Goal: Task Accomplishment & Management: Use online tool/utility

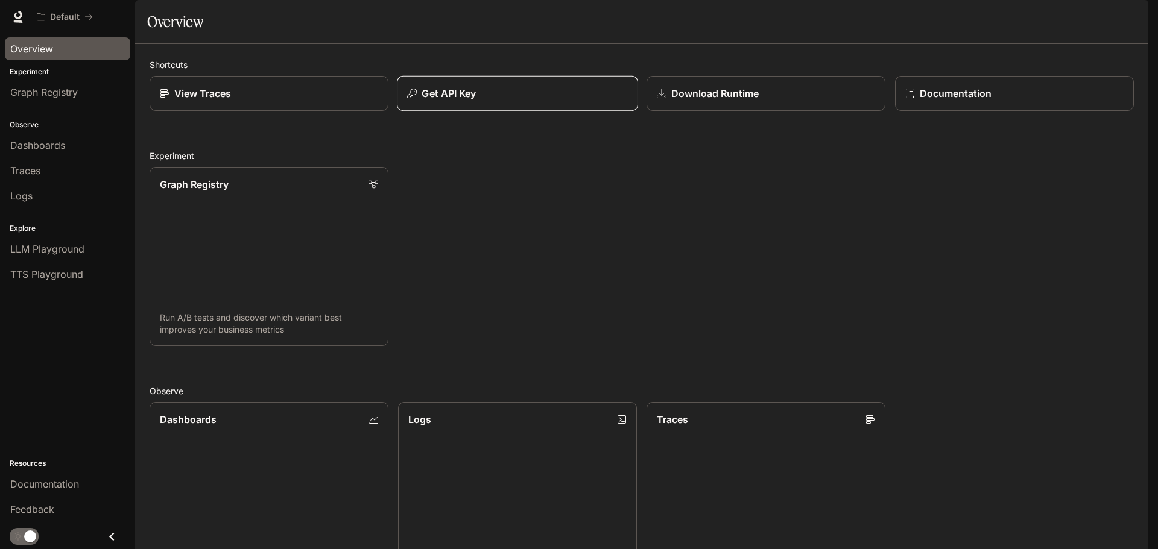
click at [450, 101] on p "Get API Key" at bounding box center [449, 93] width 54 height 14
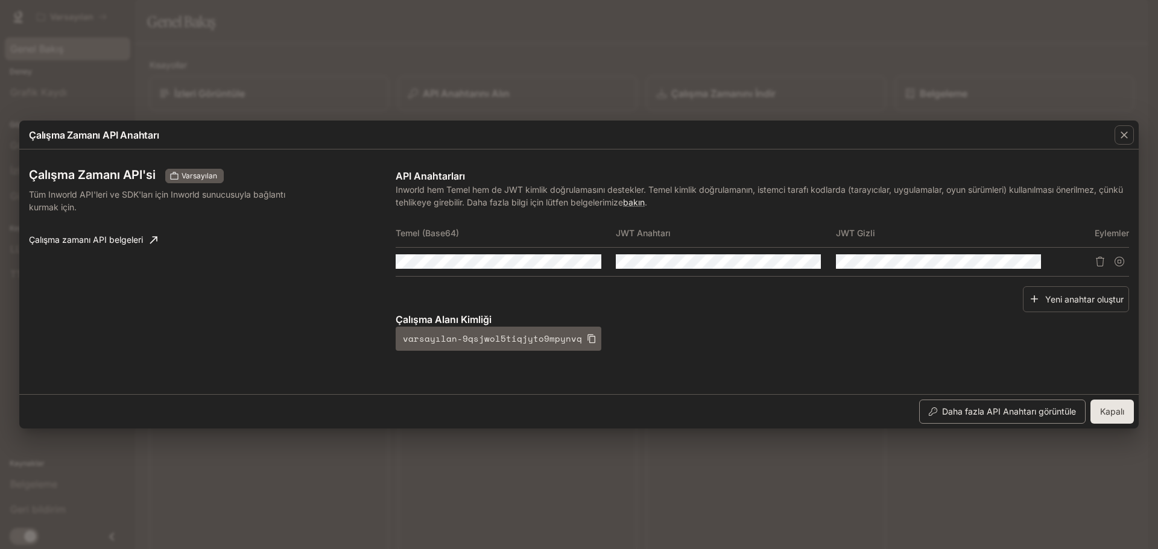
click at [975, 415] on font "Daha fazla API Anahtarı görüntüle" at bounding box center [1009, 411] width 134 height 10
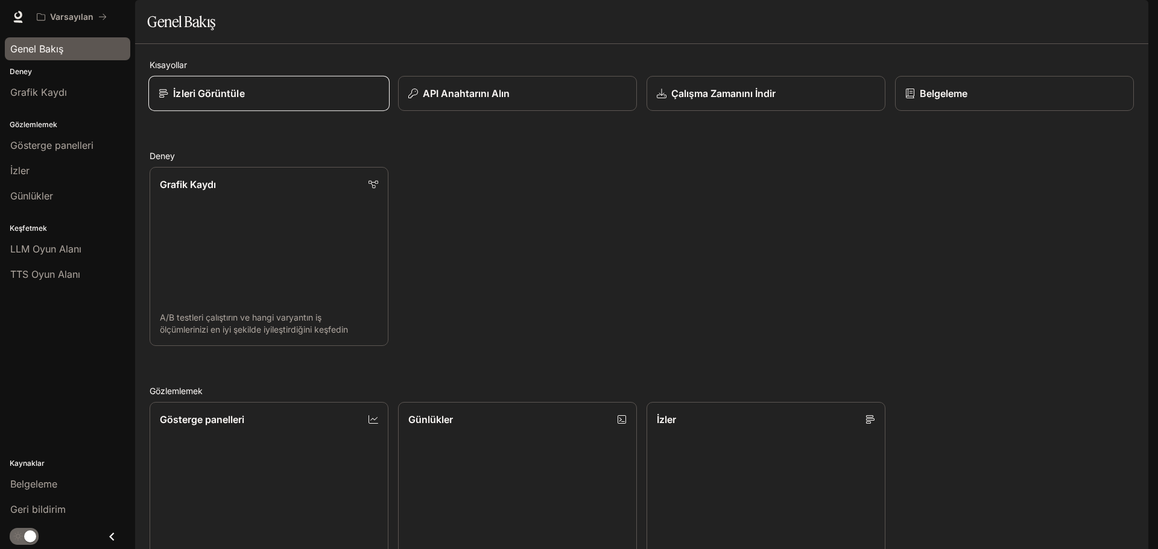
click at [165, 98] on icon at bounding box center [164, 94] width 10 height 10
click at [511, 101] on div "API Anahtarını Alın" at bounding box center [517, 93] width 221 height 14
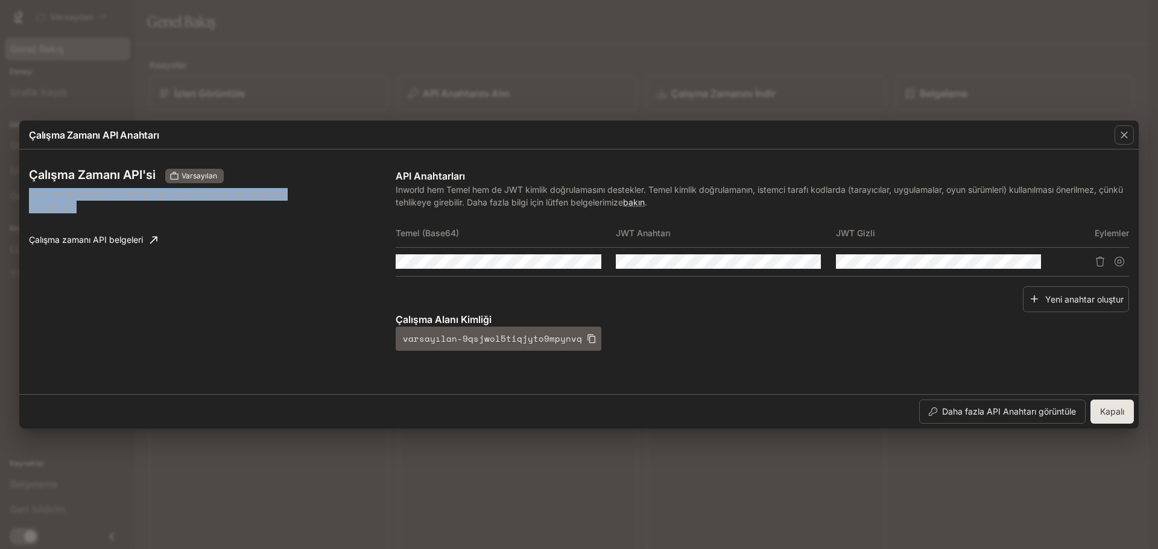
drag, startPoint x: 85, startPoint y: 206, endPoint x: 23, endPoint y: 197, distance: 62.8
click at [23, 197] on div "Çalışma Zamanı API'si Varsayılan Tüm Inworld API'leri ve SDK'ları için Inworld …" at bounding box center [578, 272] width 1119 height 245
copy font "Tüm Inworld API'leri ve SDK'ları için Inworld sunucusuyla bağlantı kurmak için."
click at [1003, 260] on button "button" at bounding box center [1009, 261] width 21 height 21
click at [785, 261] on icon "button" at bounding box center [790, 262] width 10 height 10
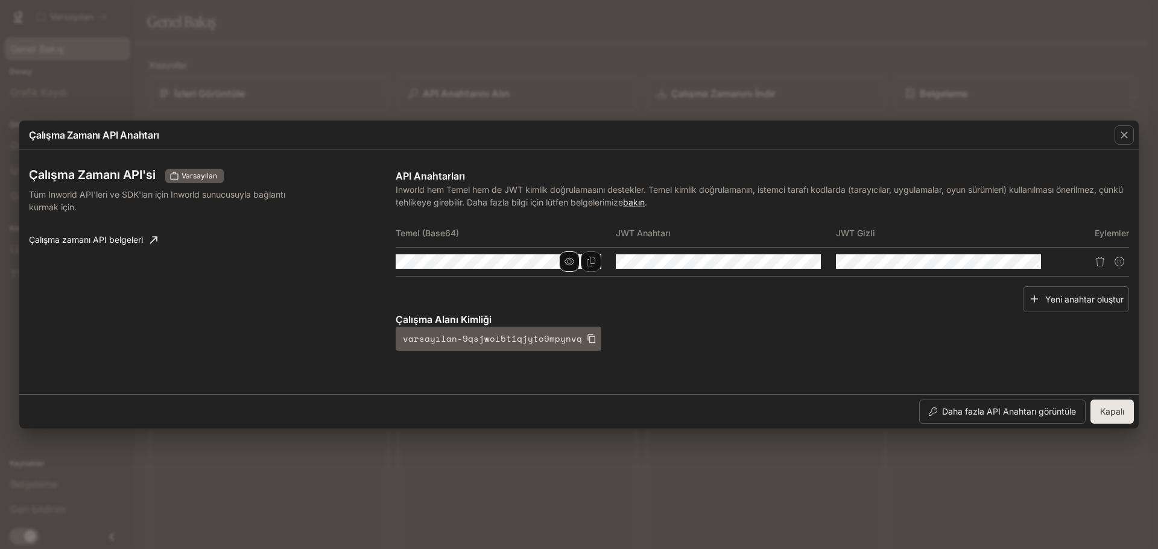
click at [564, 259] on button "button" at bounding box center [569, 261] width 21 height 21
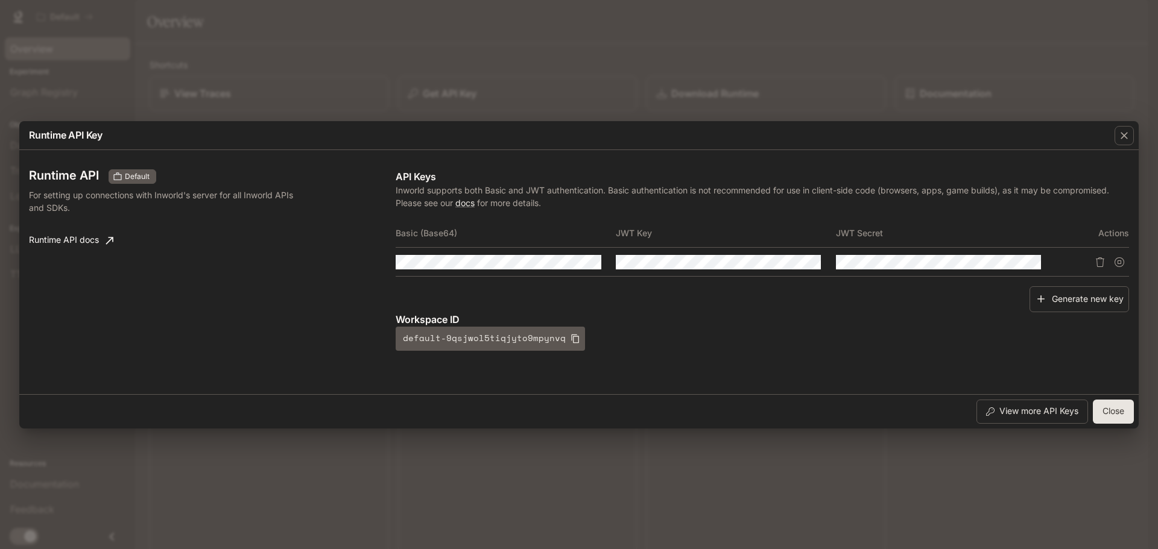
click at [812, 301] on div "Generate new key" at bounding box center [762, 299] width 733 height 26
drag, startPoint x: 871, startPoint y: 330, endPoint x: 578, endPoint y: 291, distance: 295.1
click at [616, 288] on div "API Keys Inworld supports both Basic and JWT authentication. Basic authenticati…" at bounding box center [762, 260] width 733 height 182
click at [35, 136] on p "Runtime API Key" at bounding box center [66, 135] width 74 height 14
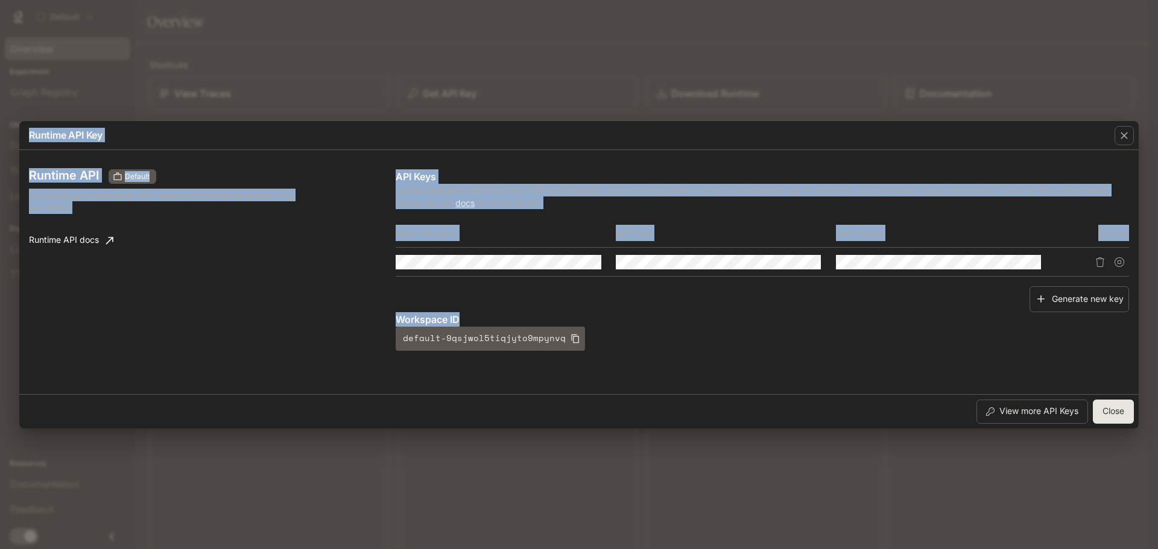
drag, startPoint x: 25, startPoint y: 133, endPoint x: 634, endPoint y: 337, distance: 642.3
click at [634, 337] on div "Runtime API Key Runtime API Default For setting up connections with Inworld's s…" at bounding box center [578, 275] width 1119 height 308
copy div "Runtime API Key Runtime API Default For setting up connections with Inworld's s…"
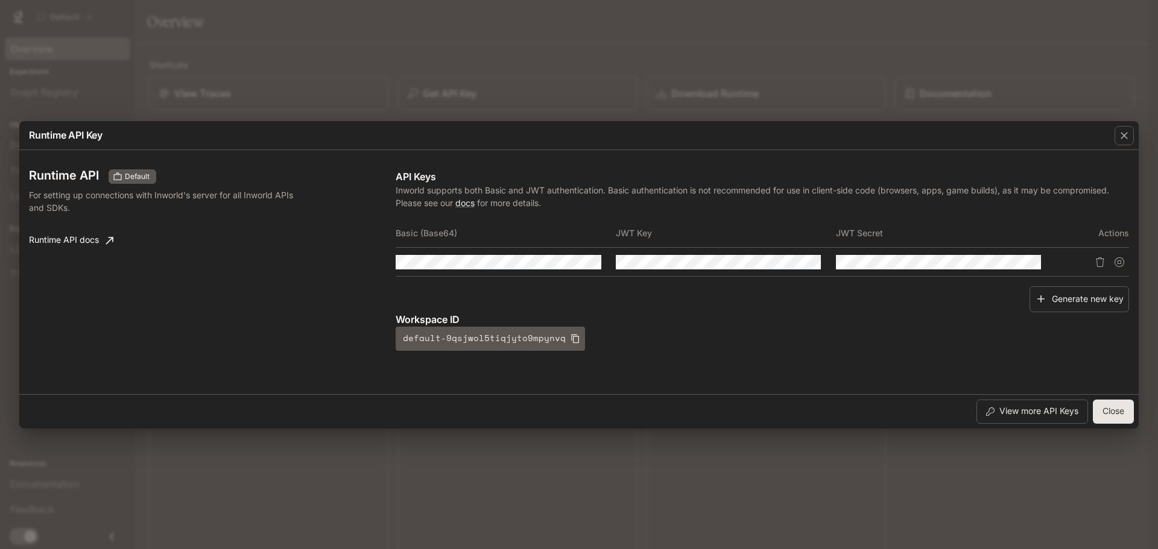
click at [634, 334] on div "Workspace ID default-9qsjwol5tiqjyto9mpynvq" at bounding box center [762, 331] width 733 height 39
click at [570, 340] on icon "button" at bounding box center [575, 339] width 10 height 10
click at [420, 318] on p "Workspace ID" at bounding box center [762, 319] width 733 height 14
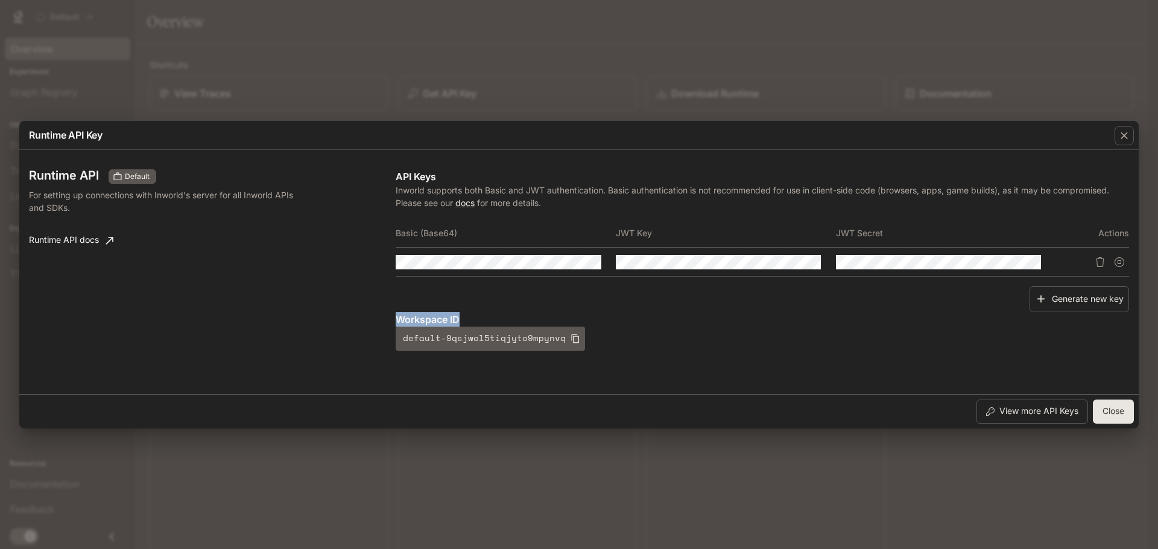
copy p "Workspace ID"
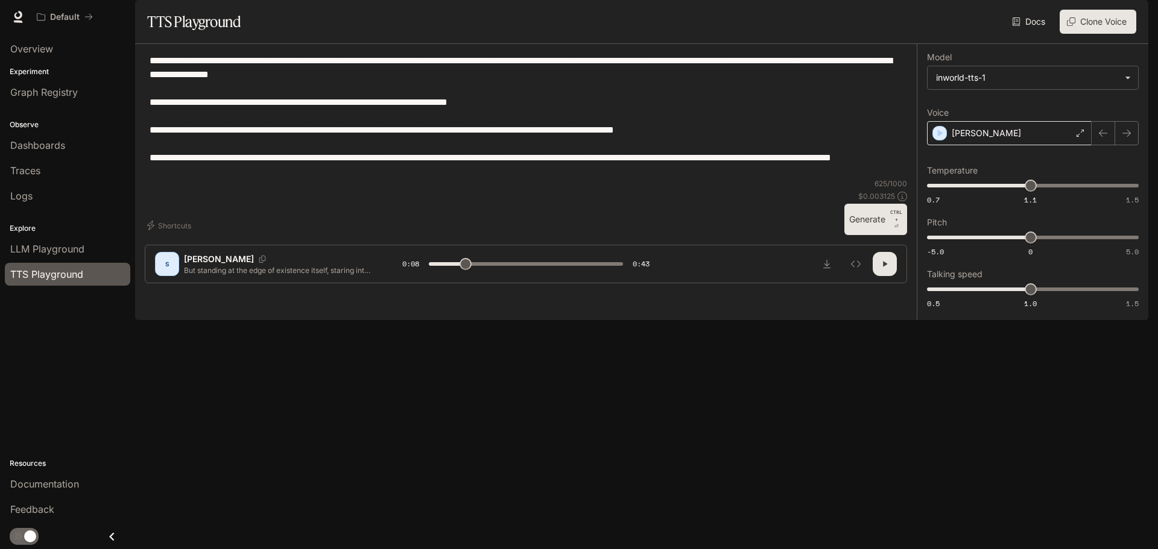
click at [1014, 145] on div "[PERSON_NAME]" at bounding box center [1009, 133] width 165 height 24
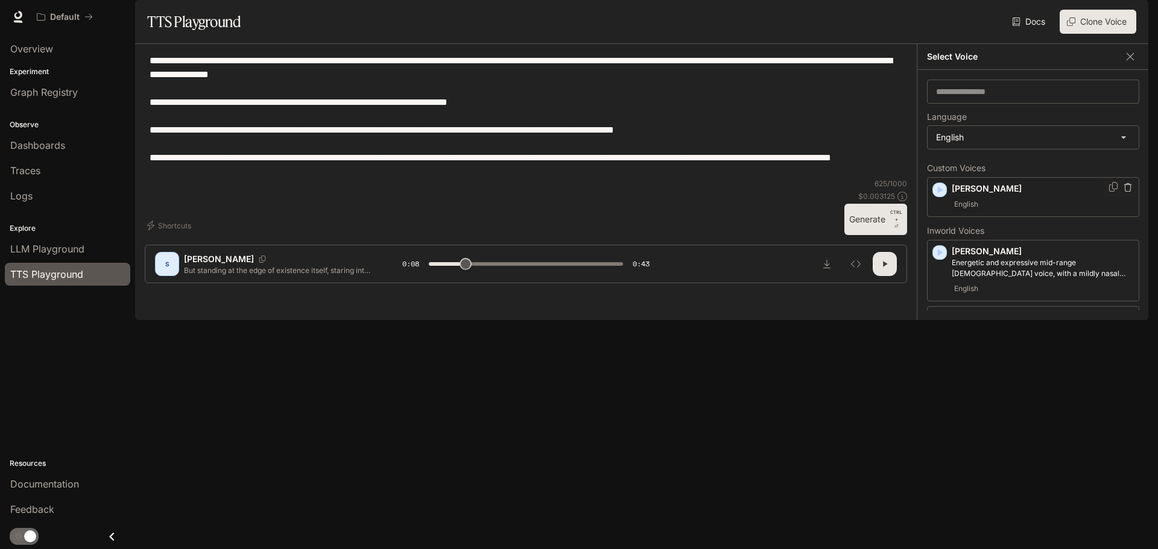
click at [940, 196] on icon "button" at bounding box center [940, 190] width 12 height 12
click at [941, 194] on icon "button" at bounding box center [940, 189] width 5 height 7
click at [1008, 195] on p "[PERSON_NAME]" at bounding box center [1043, 189] width 182 height 12
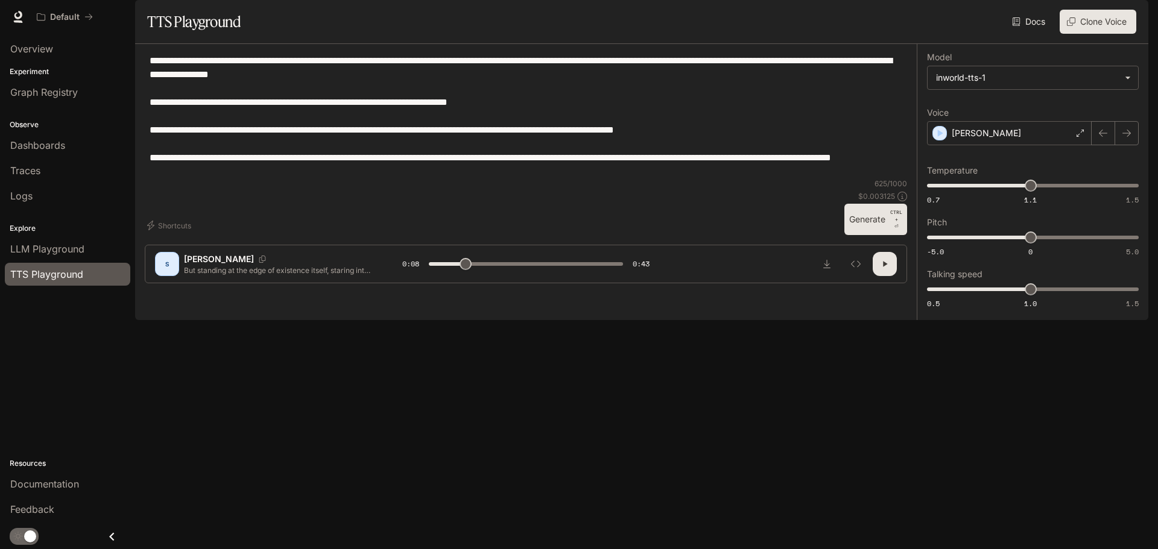
click at [886, 235] on button "Generate CTRL + ⏎" at bounding box center [875, 219] width 63 height 31
click at [886, 267] on icon "button" at bounding box center [884, 264] width 5 height 5
click at [376, 179] on div "**********" at bounding box center [526, 116] width 762 height 125
click at [172, 235] on button "Shortcuts" at bounding box center [170, 225] width 51 height 19
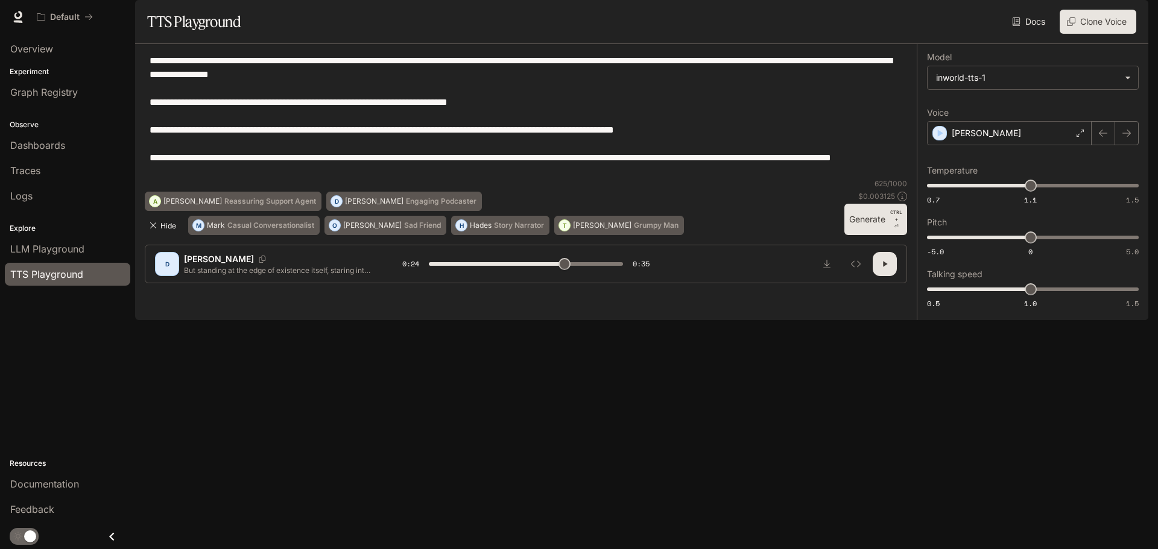
click at [160, 235] on button "Hide" at bounding box center [164, 225] width 39 height 19
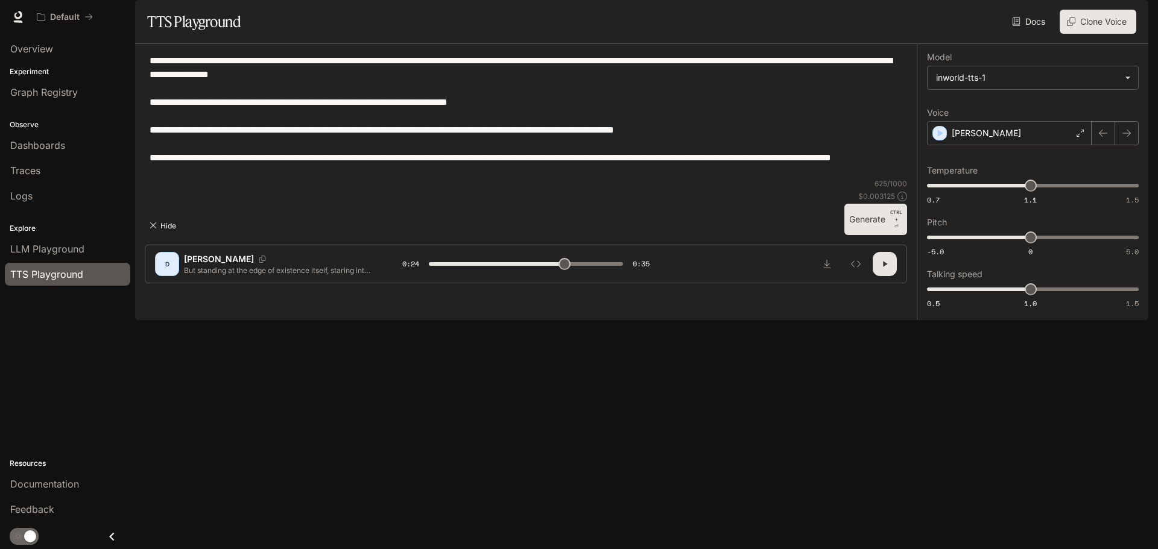
type input "****"
click at [665, 179] on div "**********" at bounding box center [526, 116] width 762 height 125
click at [379, 179] on textarea "**********" at bounding box center [526, 116] width 753 height 125
type input "****"
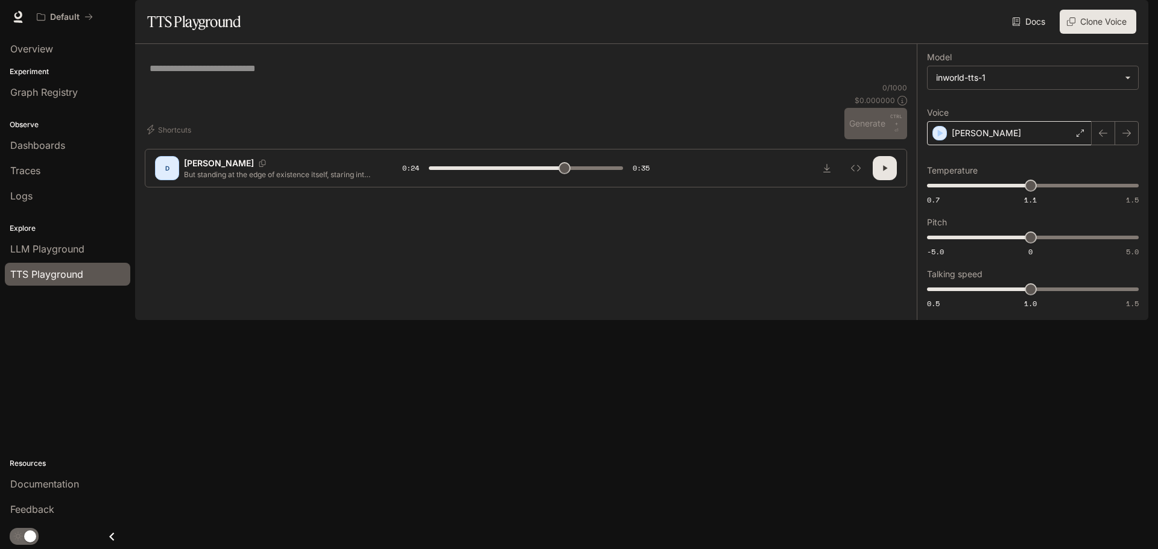
click at [995, 145] on div "BRIAN" at bounding box center [1009, 133] width 165 height 24
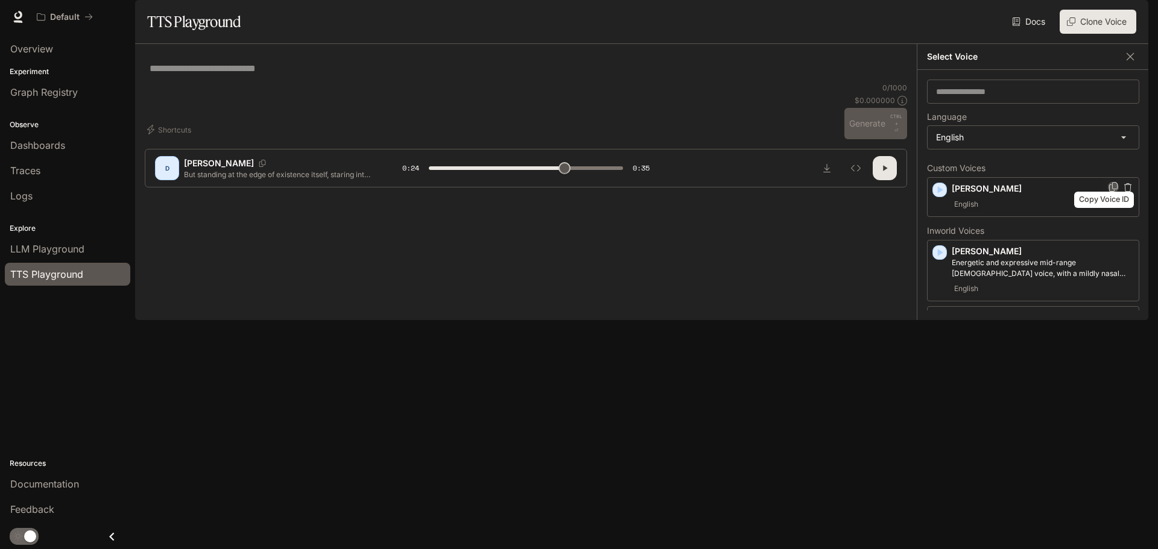
click at [1107, 192] on icon "Copy Voice ID" at bounding box center [1113, 187] width 12 height 10
click at [991, 195] on p "BRIAN" at bounding box center [1043, 189] width 182 height 12
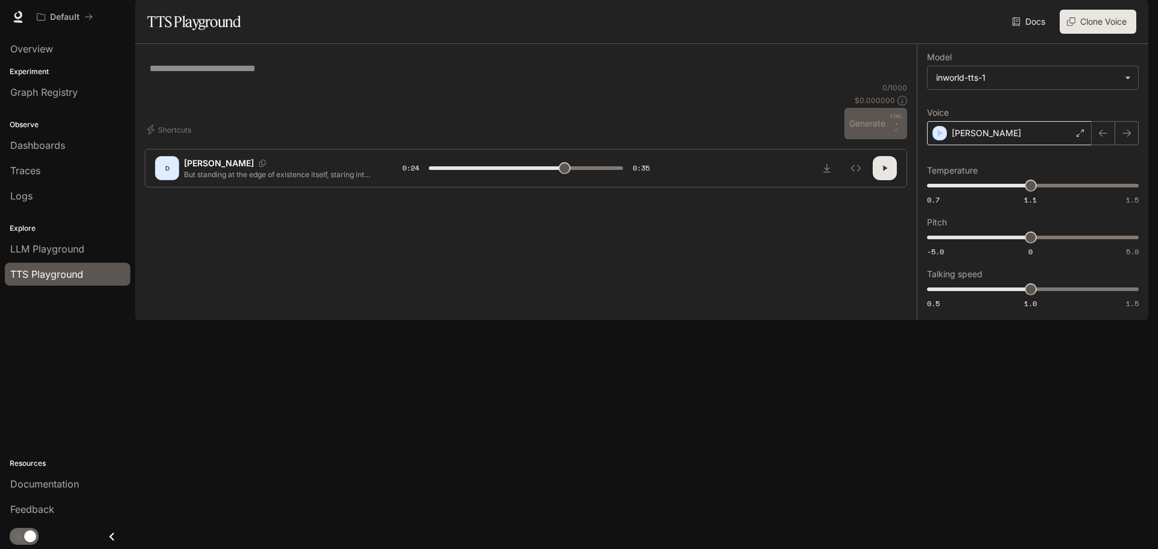
click at [980, 145] on div "BRIAN" at bounding box center [1009, 133] width 165 height 24
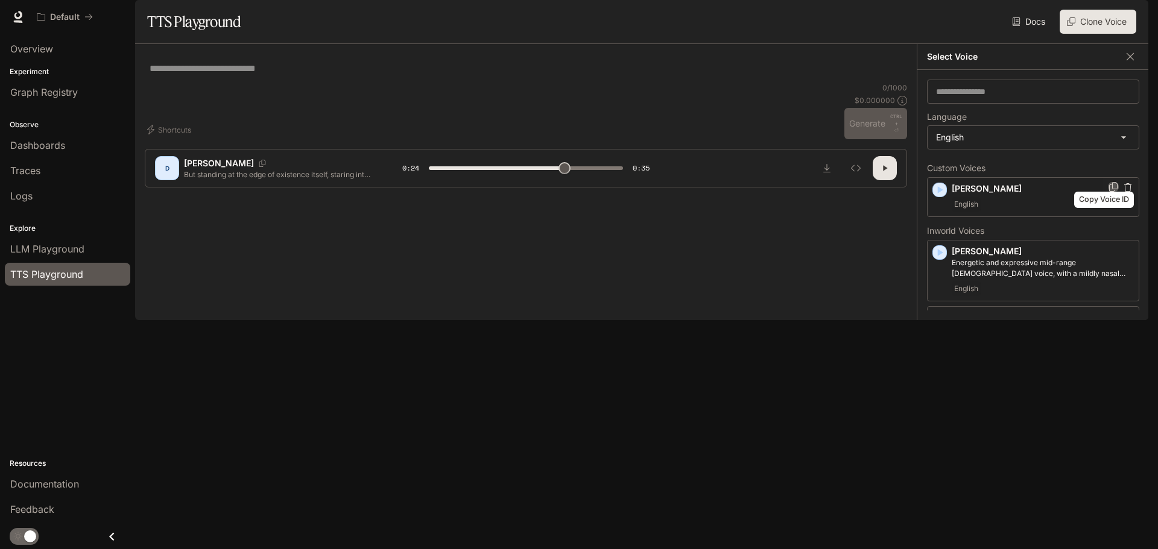
drag, startPoint x: 1128, startPoint y: 229, endPoint x: 1102, endPoint y: 221, distance: 26.5
click at [1107, 192] on icon "Copy Voice ID" at bounding box center [1113, 187] width 12 height 10
click at [941, 259] on icon "button" at bounding box center [940, 253] width 12 height 12
type input "****"
click at [1122, 254] on icon "Copy Voice ID" at bounding box center [1128, 250] width 12 height 10
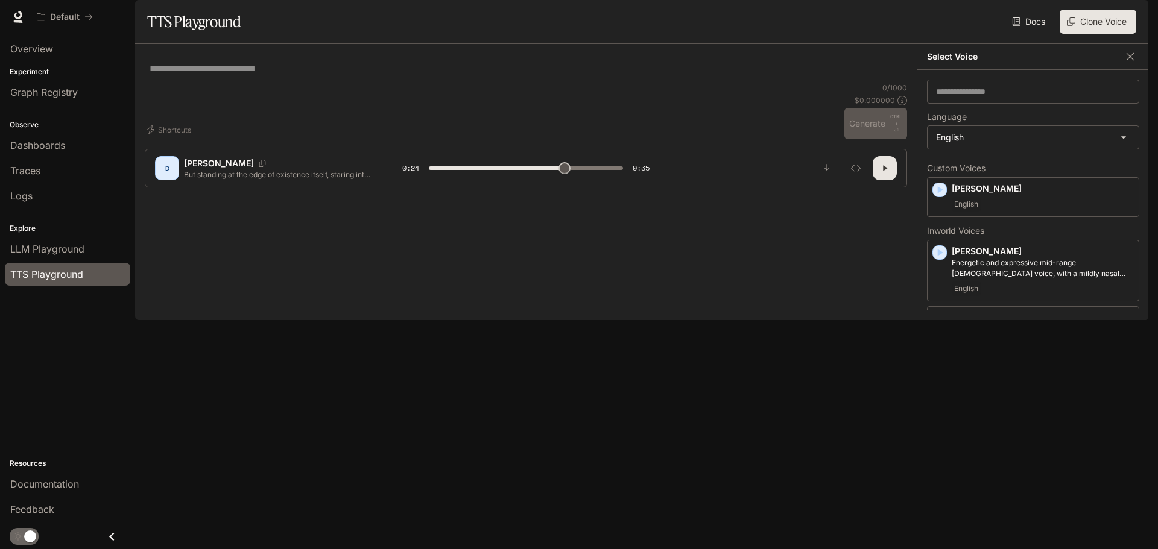
click at [253, 83] on div "* ​" at bounding box center [526, 68] width 753 height 29
drag, startPoint x: 254, startPoint y: 112, endPoint x: 158, endPoint y: 155, distance: 105.8
click at [158, 83] on div "* ​" at bounding box center [526, 68] width 762 height 29
click at [183, 75] on textarea at bounding box center [526, 69] width 753 height 14
paste textarea "****"
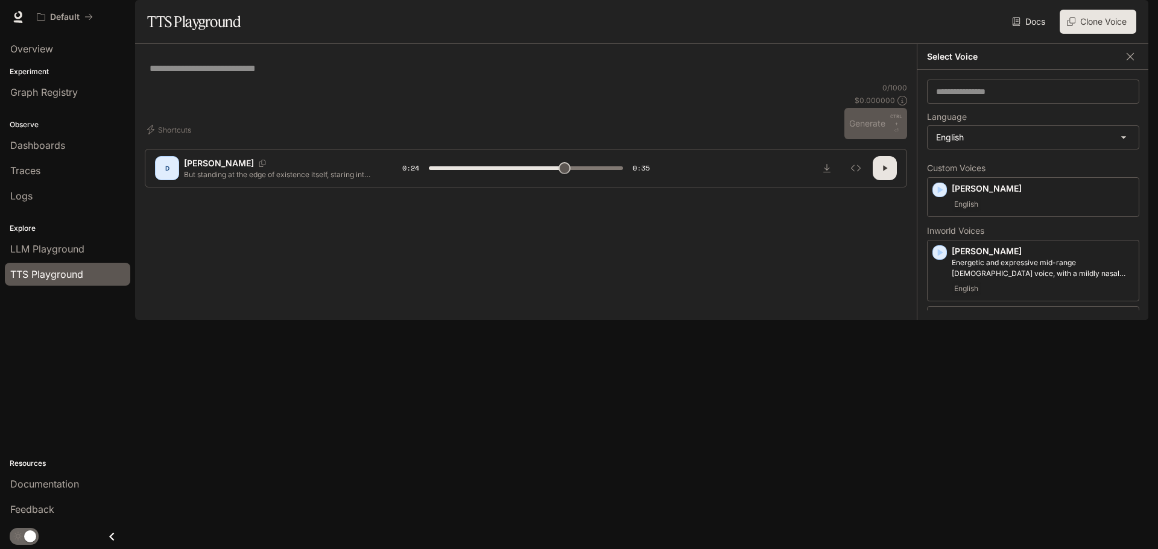
type textarea "****"
type input "****"
type textarea "****"
click at [1122, 321] on icon "Copy Voice ID" at bounding box center [1128, 316] width 12 height 10
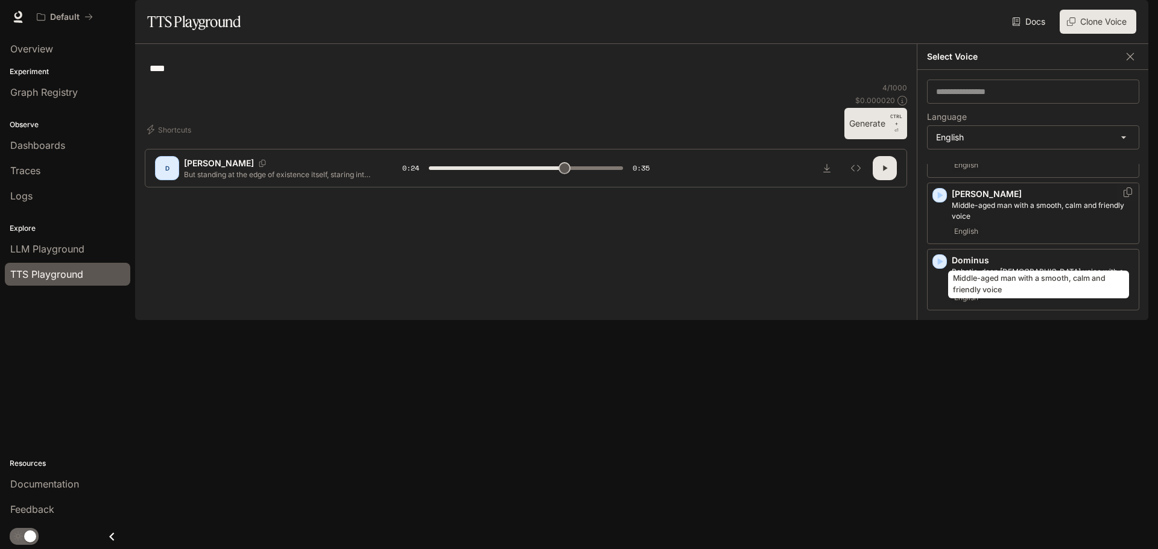
scroll to position [302, 0]
click at [940, 198] on icon "button" at bounding box center [940, 194] width 5 height 7
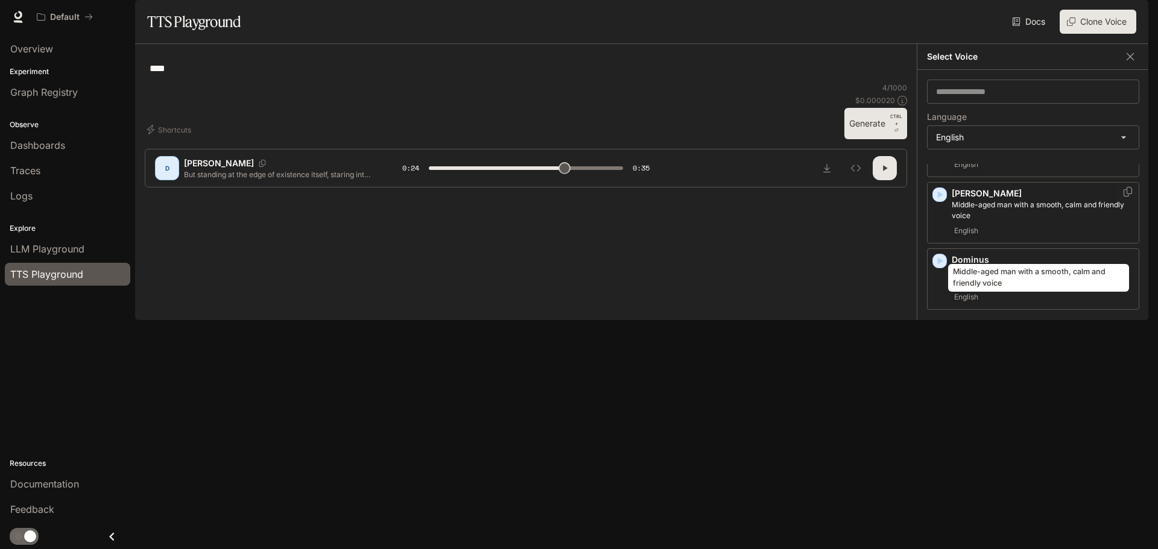
click at [993, 221] on p "Middle-aged man with a smooth, calm and friendly voice" at bounding box center [1043, 211] width 182 height 22
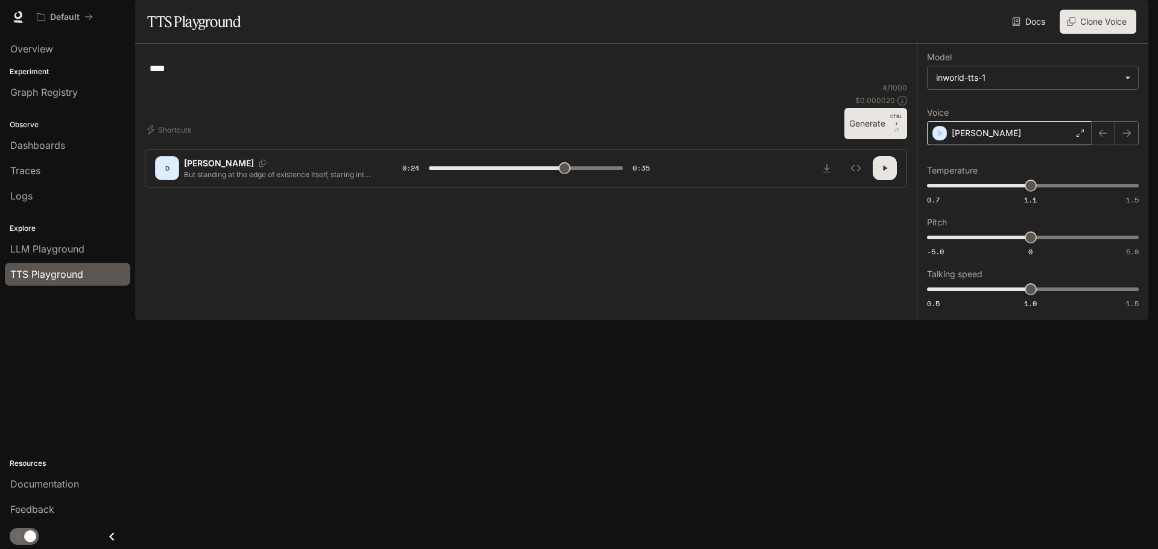
click at [1050, 145] on div "Dennis" at bounding box center [1009, 133] width 165 height 24
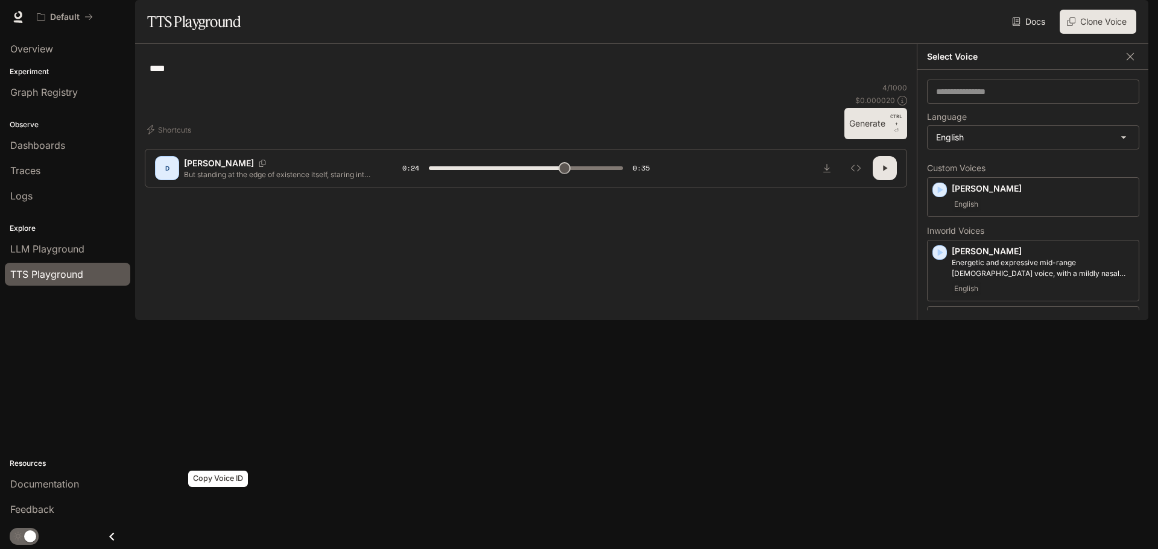
click at [256, 167] on icon "Copy Voice ID" at bounding box center [262, 163] width 12 height 7
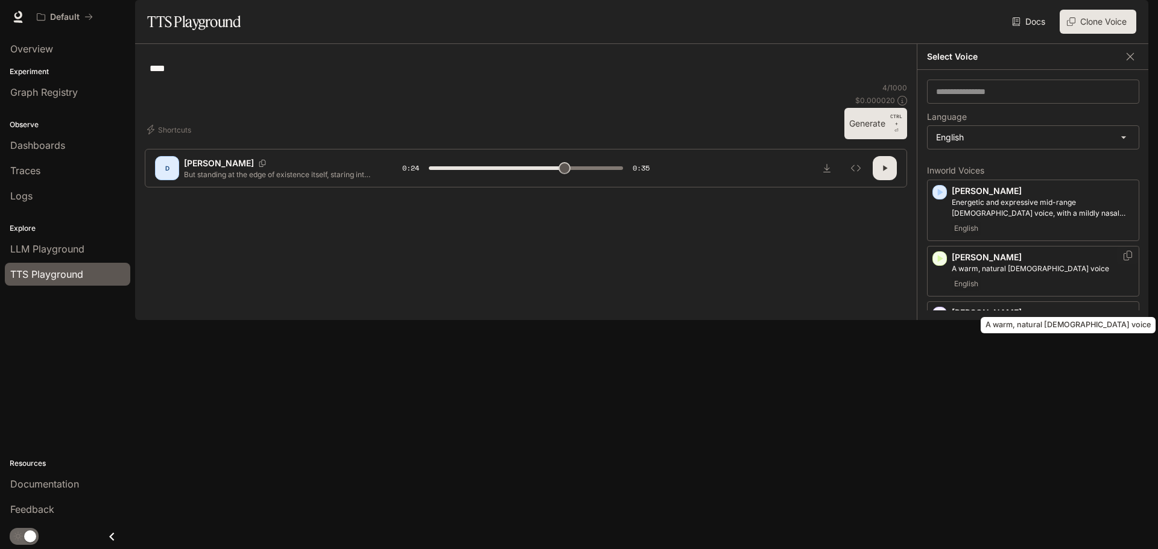
scroll to position [121, 0]
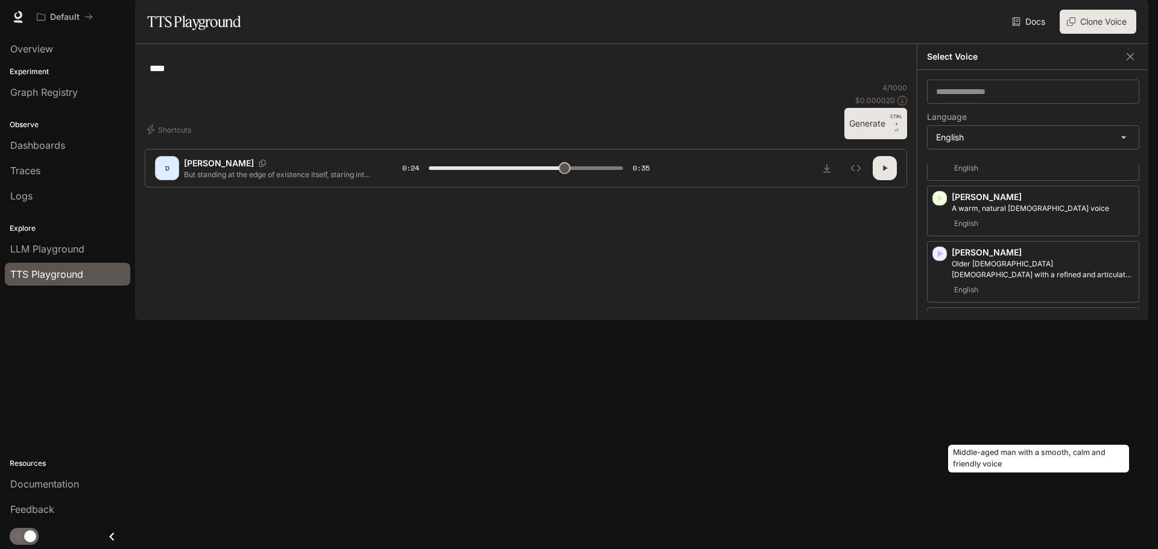
click at [993, 402] on p "Middle-aged man with a smooth, calm and friendly voice" at bounding box center [1043, 392] width 182 height 22
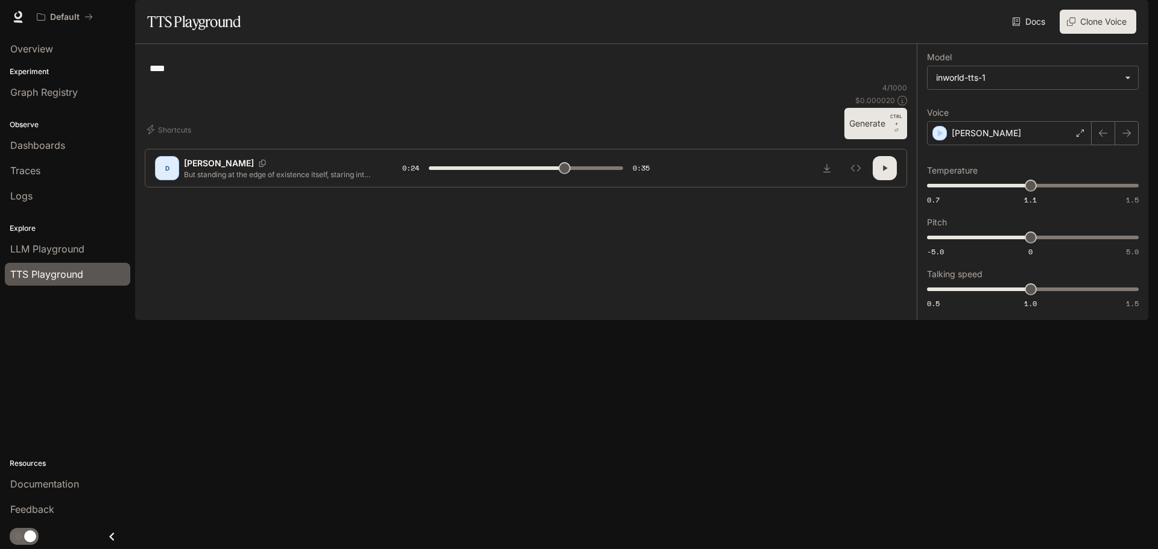
click at [216, 169] on div "BRIAN" at bounding box center [293, 163] width 218 height 12
click at [256, 167] on icon "Copy Voice ID" at bounding box center [262, 163] width 12 height 7
click at [993, 145] on div "Dennis" at bounding box center [1009, 133] width 165 height 24
type input "****"
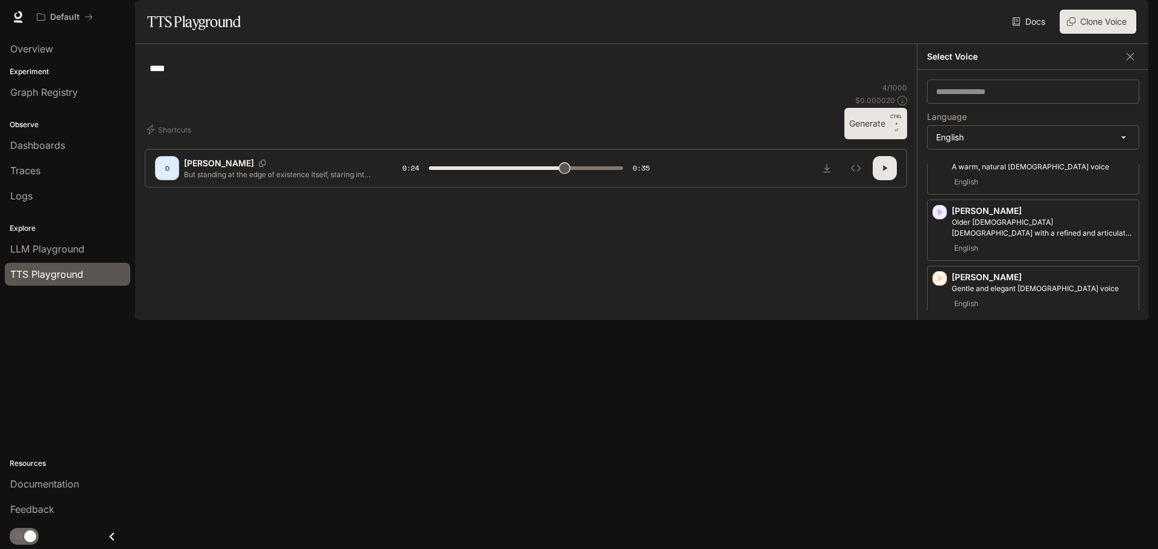
scroll to position [241, 0]
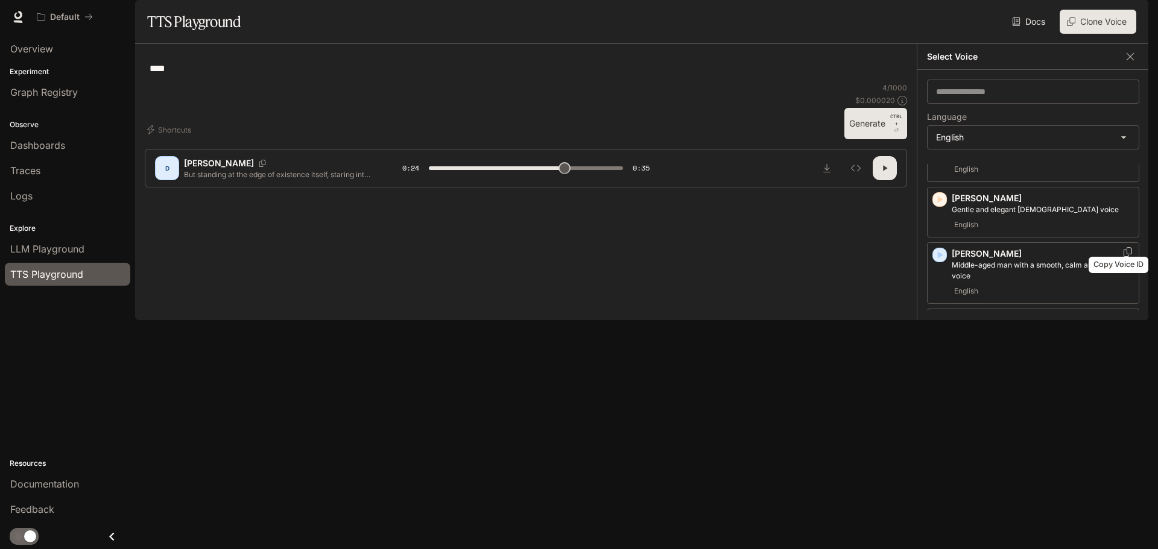
click at [1124, 257] on icon "Copy Voice ID" at bounding box center [1128, 252] width 8 height 10
